Goal: Transaction & Acquisition: Book appointment/travel/reservation

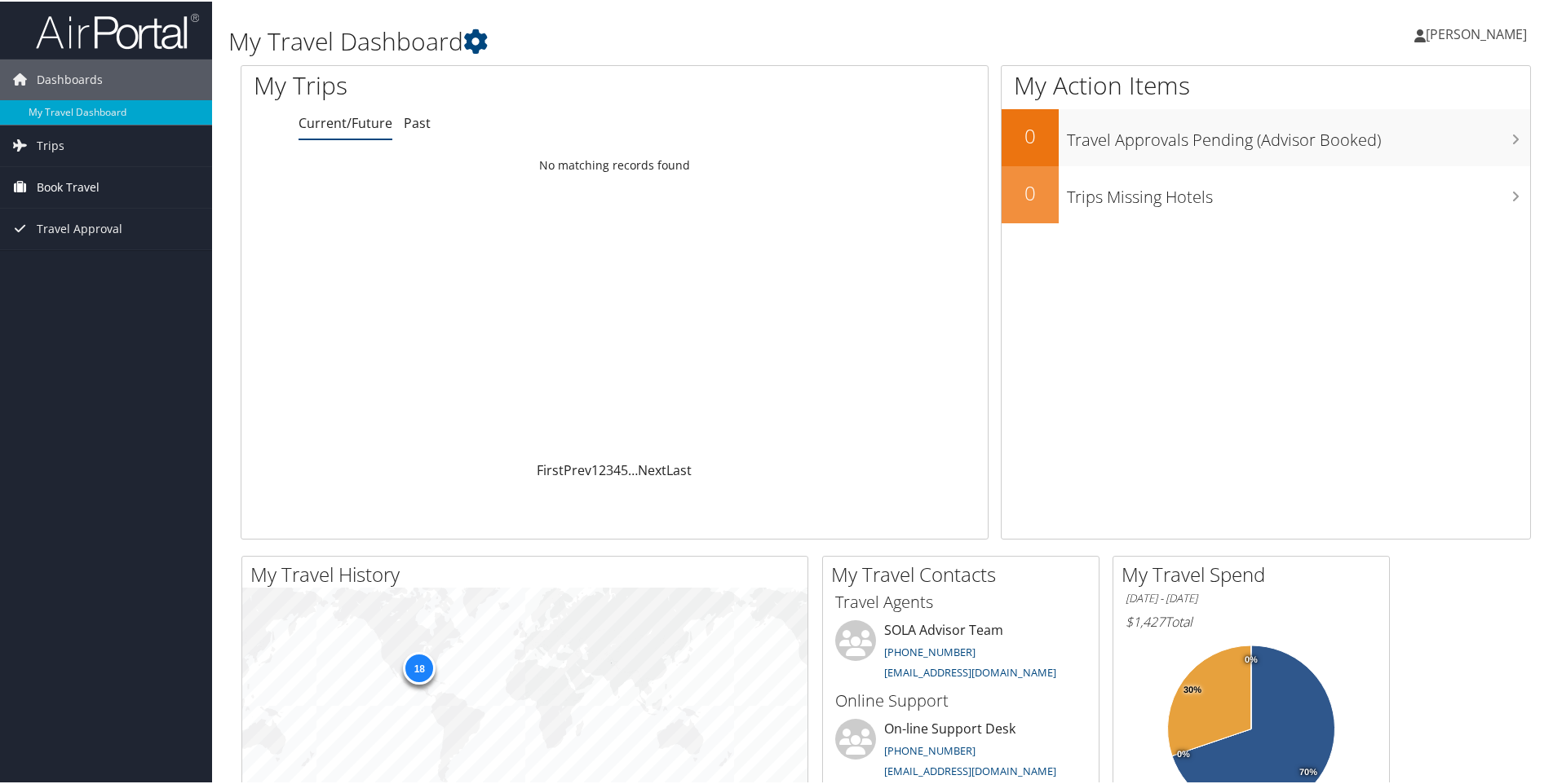
click at [56, 180] on span "Book Travel" at bounding box center [68, 186] width 63 height 41
click at [91, 239] on link "Book/Manage Online Trips" at bounding box center [105, 243] width 212 height 24
